Goal: Check status: Check status

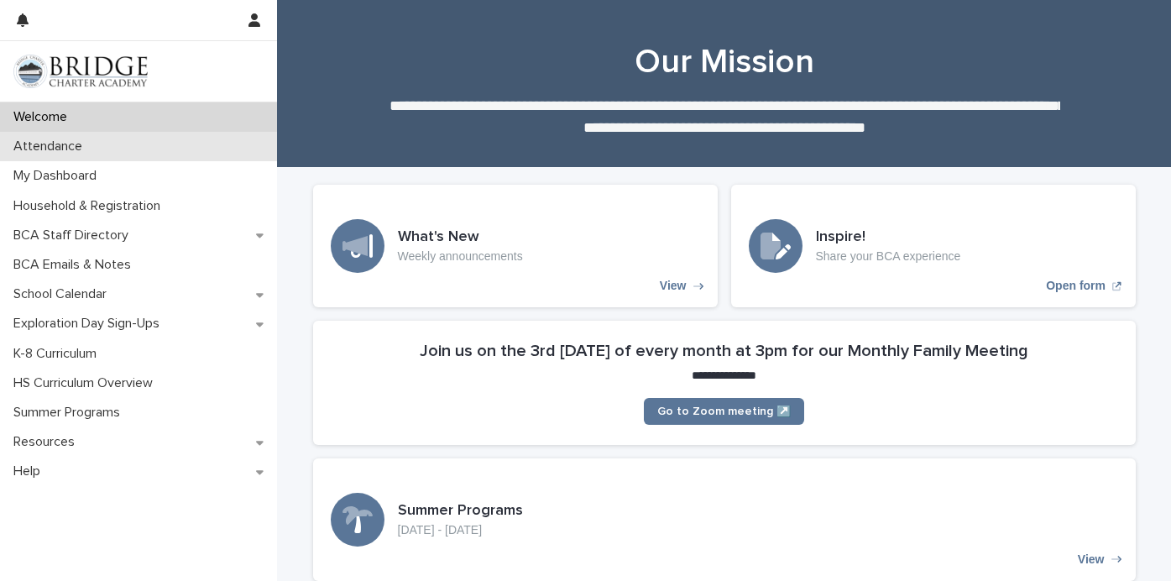
click at [112, 151] on div "Attendance" at bounding box center [138, 146] width 277 height 29
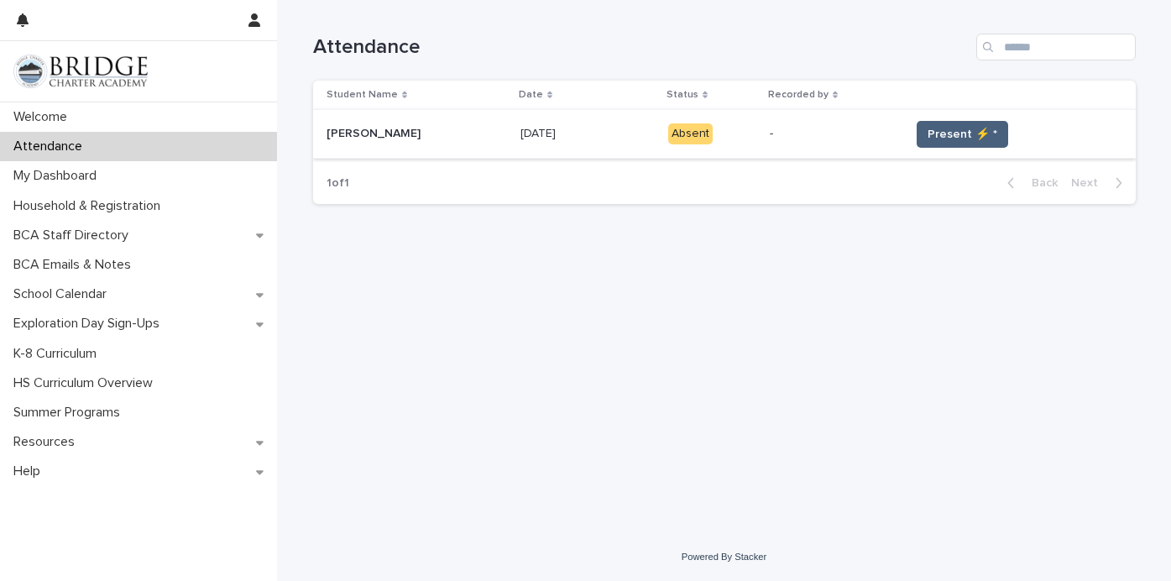
click at [797, 129] on span "Present ⚡ *" at bounding box center [962, 134] width 70 height 17
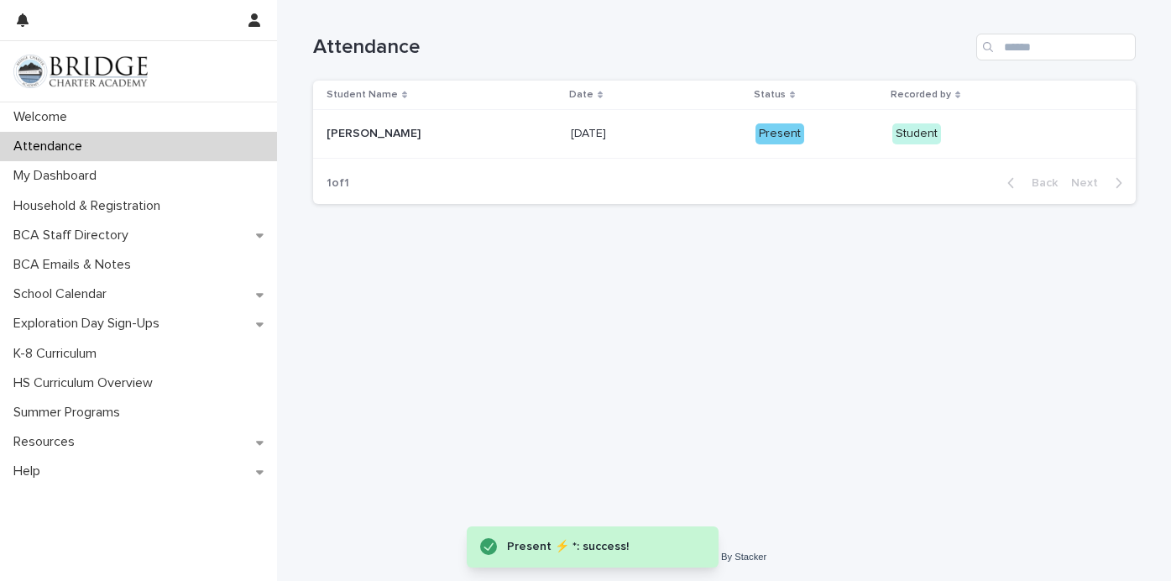
click at [682, 152] on td "[DATE] [DATE]" at bounding box center [656, 134] width 185 height 49
